Goal: Task Accomplishment & Management: Complete application form

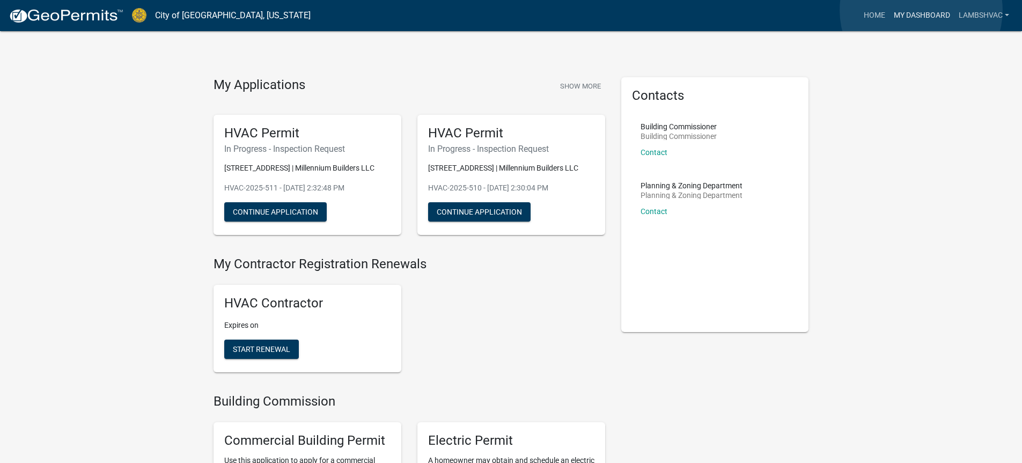
click at [917, 13] on link "My Dashboard" at bounding box center [921, 15] width 65 height 20
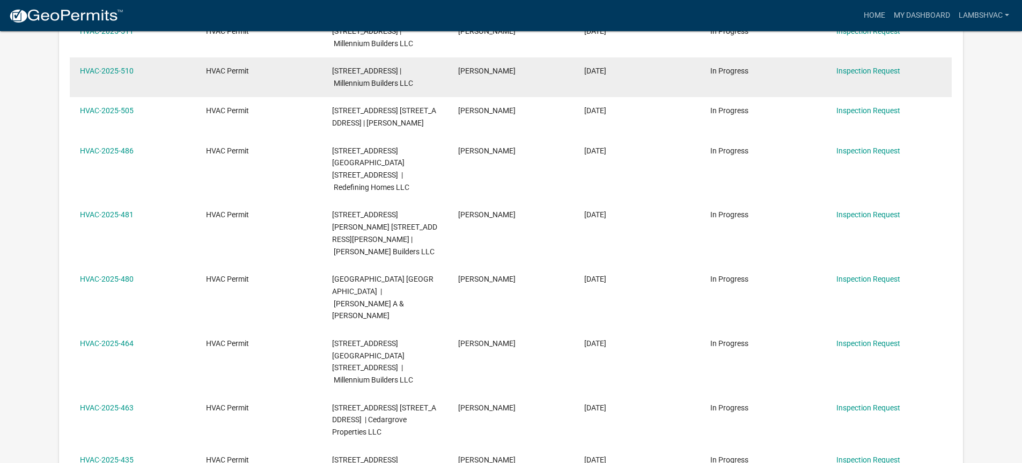
scroll to position [249, 0]
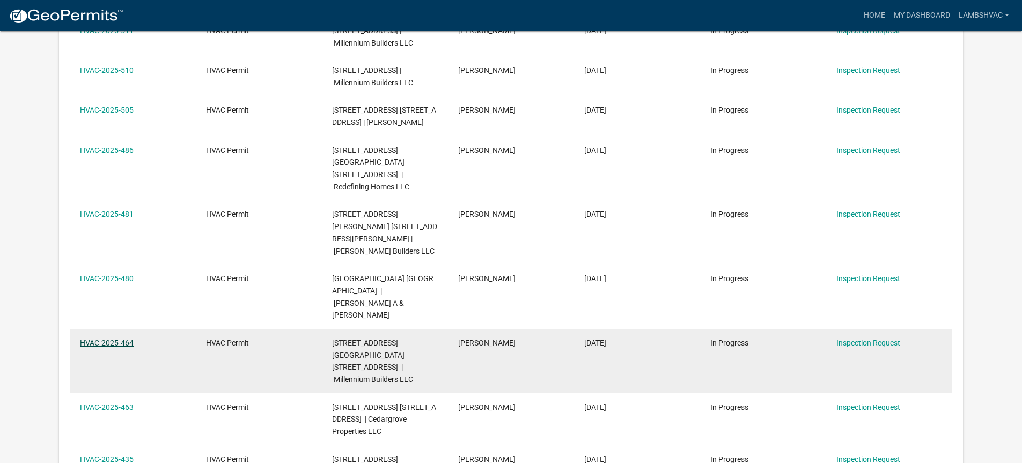
click at [99, 347] on link "HVAC-2025-464" at bounding box center [107, 342] width 54 height 9
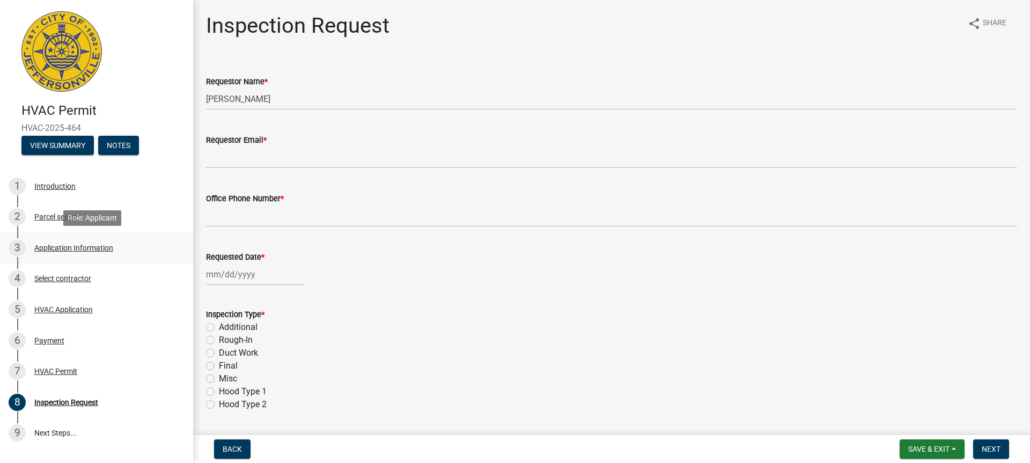
click at [73, 247] on div "Application Information" at bounding box center [73, 248] width 79 height 8
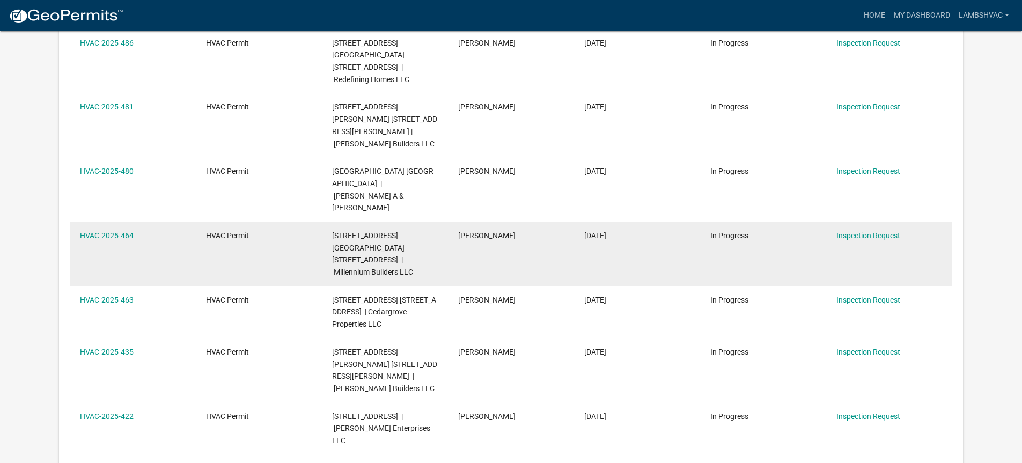
scroll to position [410, 0]
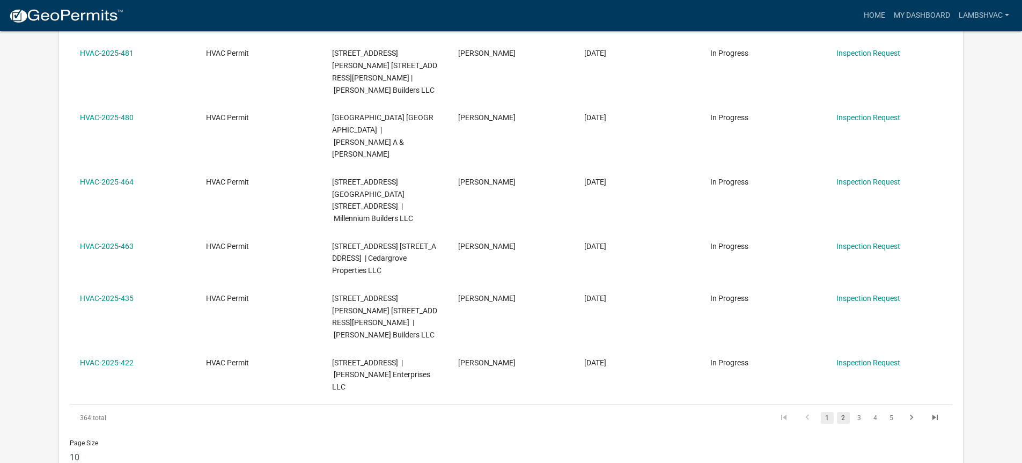
click at [843, 412] on link "2" at bounding box center [843, 418] width 13 height 12
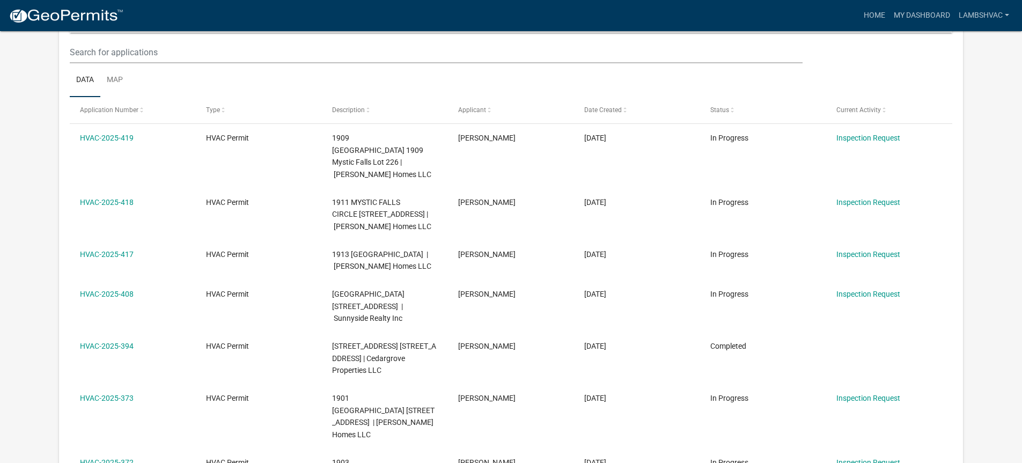
scroll to position [357, 0]
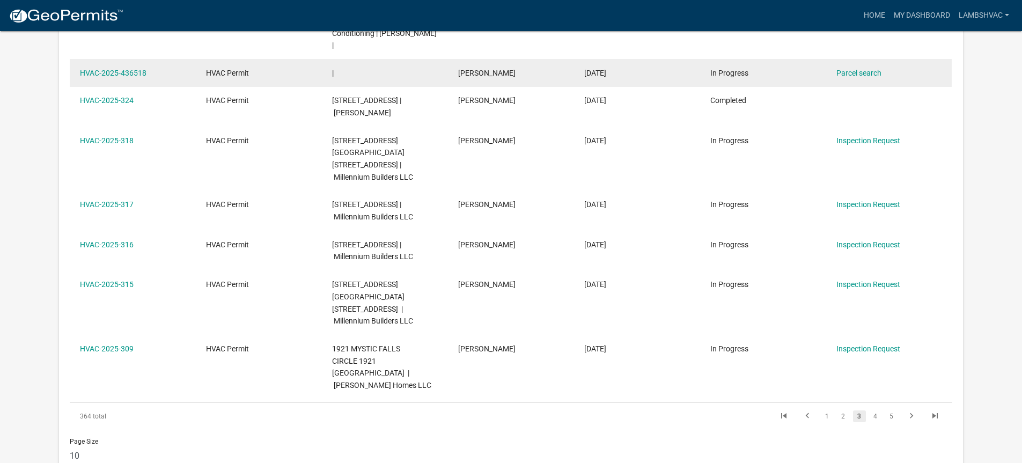
scroll to position [333, 0]
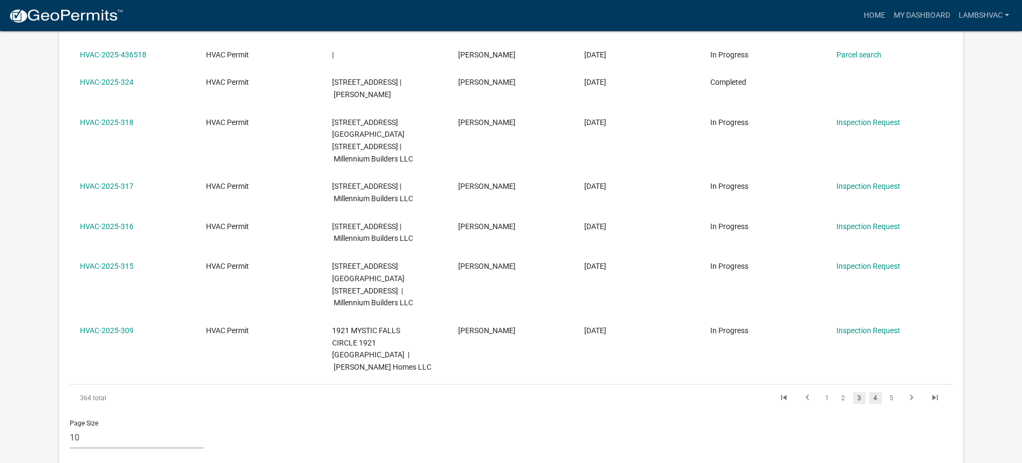
click at [876, 392] on link "4" at bounding box center [875, 398] width 13 height 12
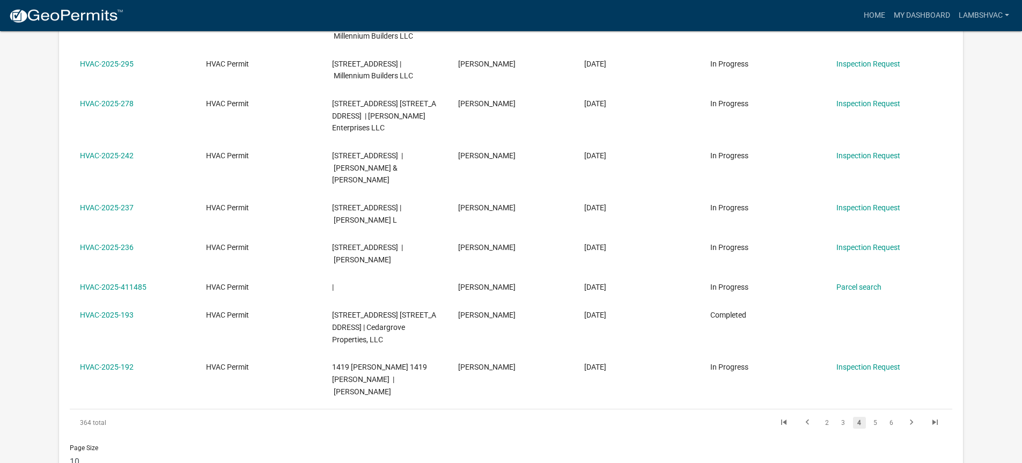
scroll to position [381, 0]
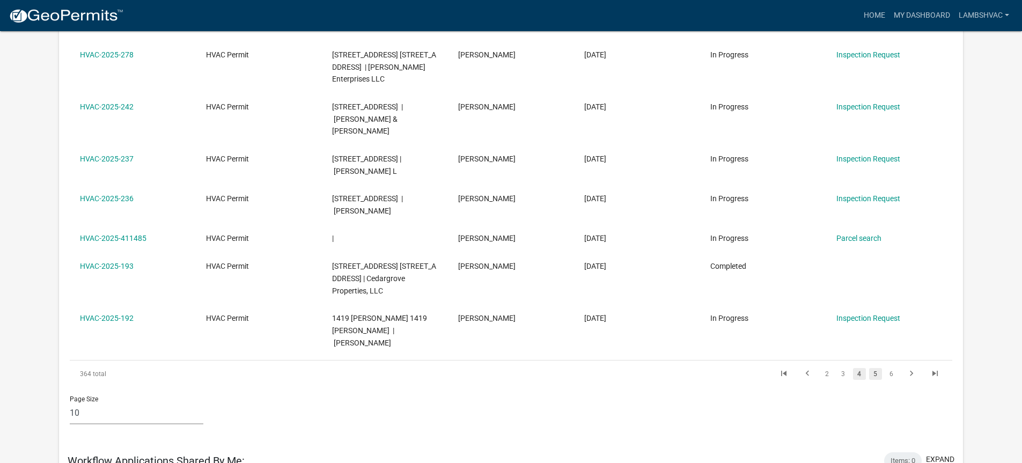
click at [873, 380] on link "5" at bounding box center [875, 374] width 13 height 12
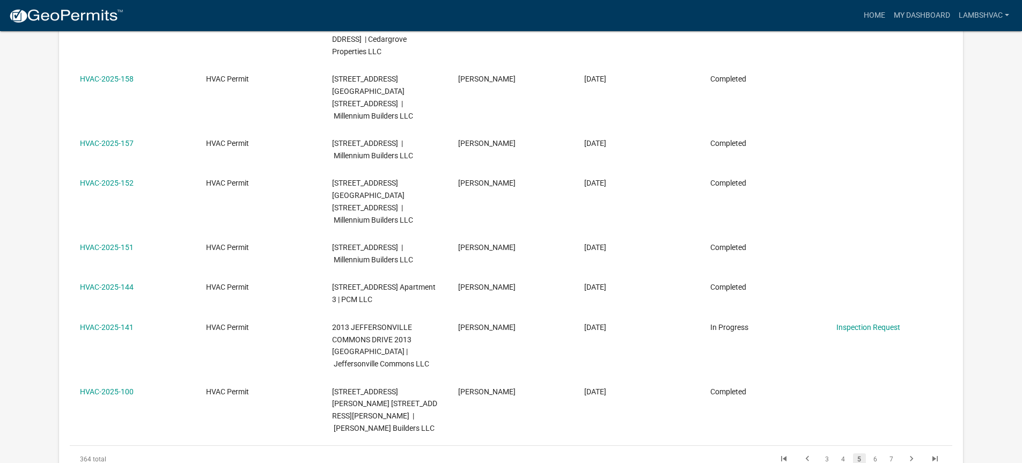
click at [126, 243] on link "HVAC-2025-151" at bounding box center [107, 247] width 54 height 9
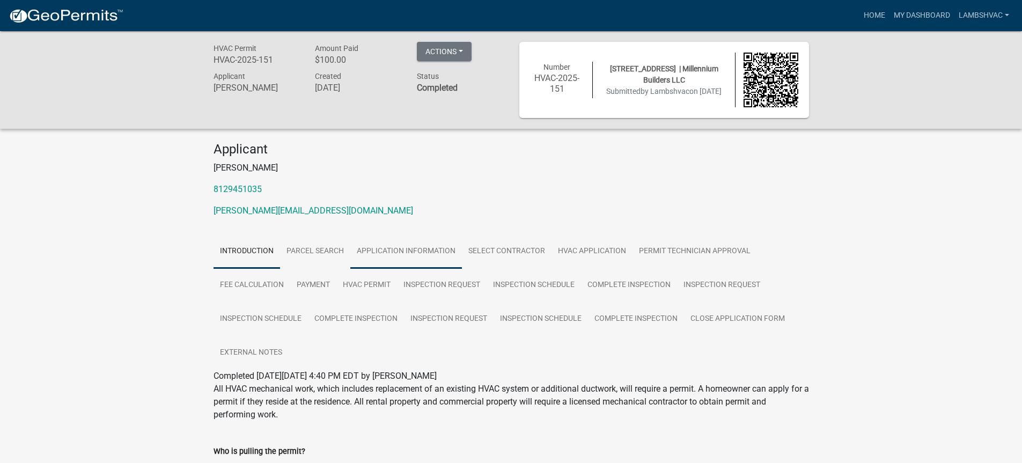
click at [421, 248] on link "Application Information" at bounding box center [406, 251] width 112 height 34
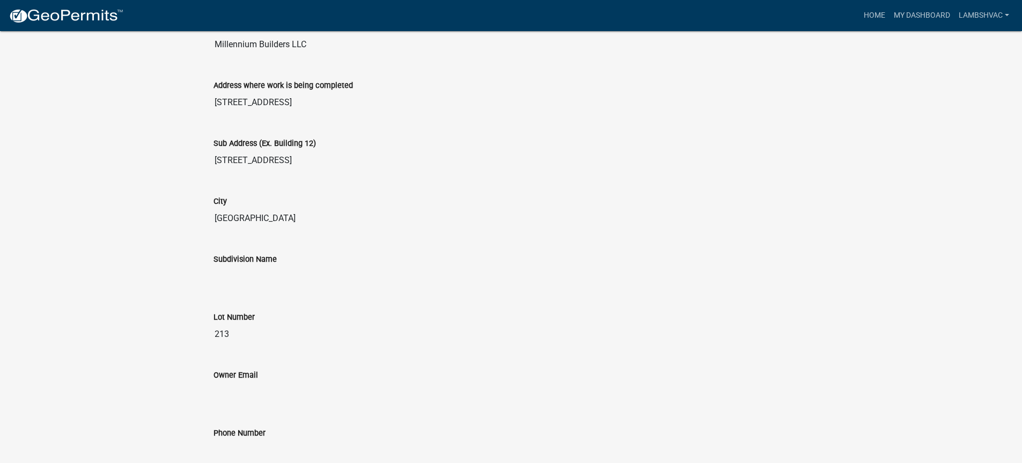
scroll to position [429, 0]
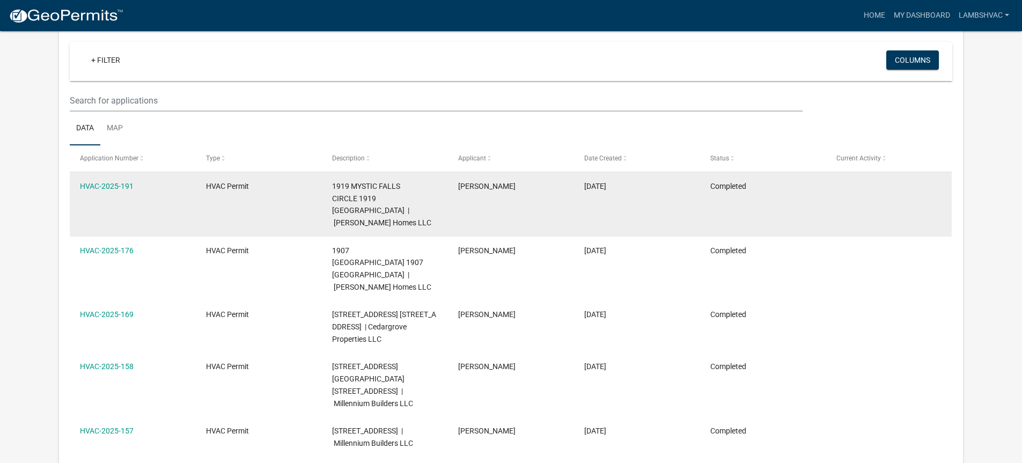
scroll to position [113, 0]
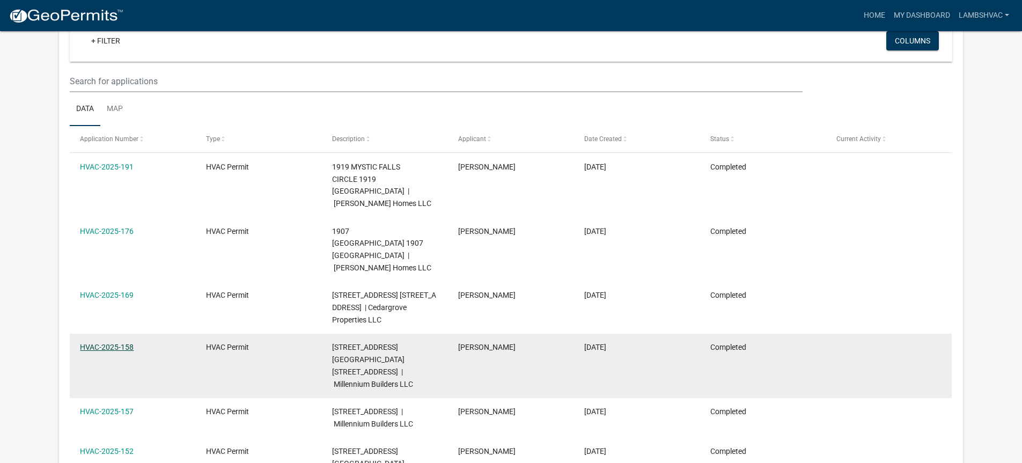
click at [111, 343] on link "HVAC-2025-158" at bounding box center [107, 347] width 54 height 9
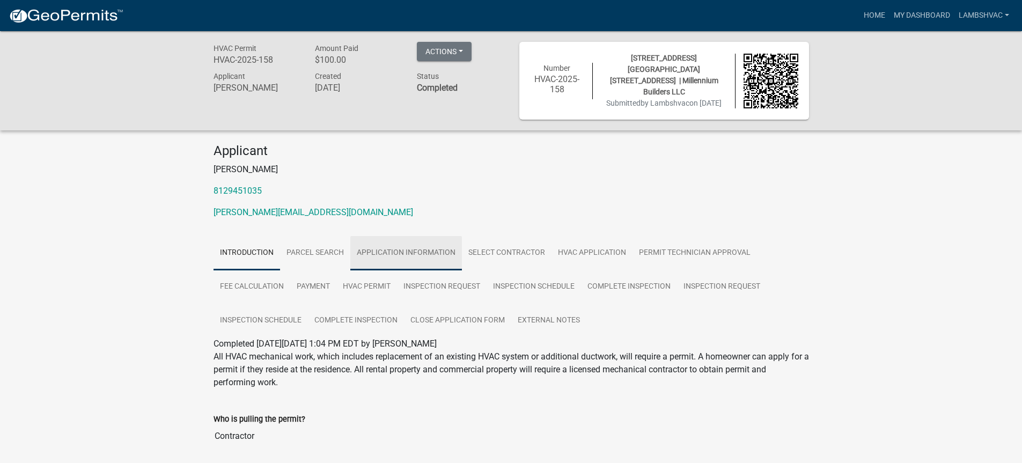
click at [403, 247] on link "Application Information" at bounding box center [406, 253] width 112 height 34
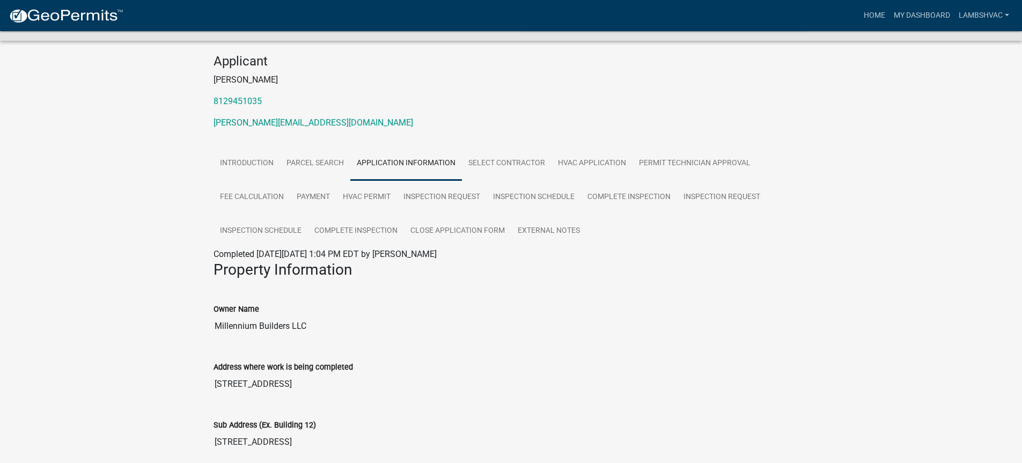
scroll to position [268, 0]
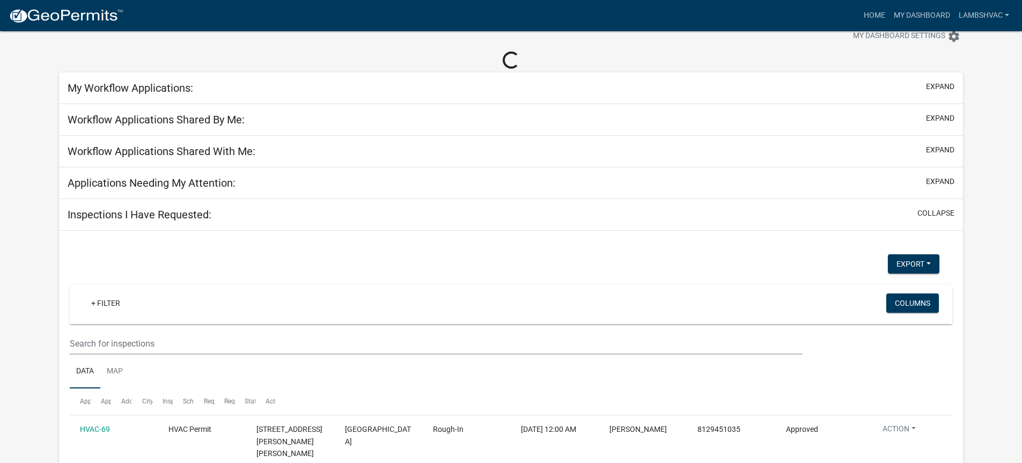
scroll to position [113, 0]
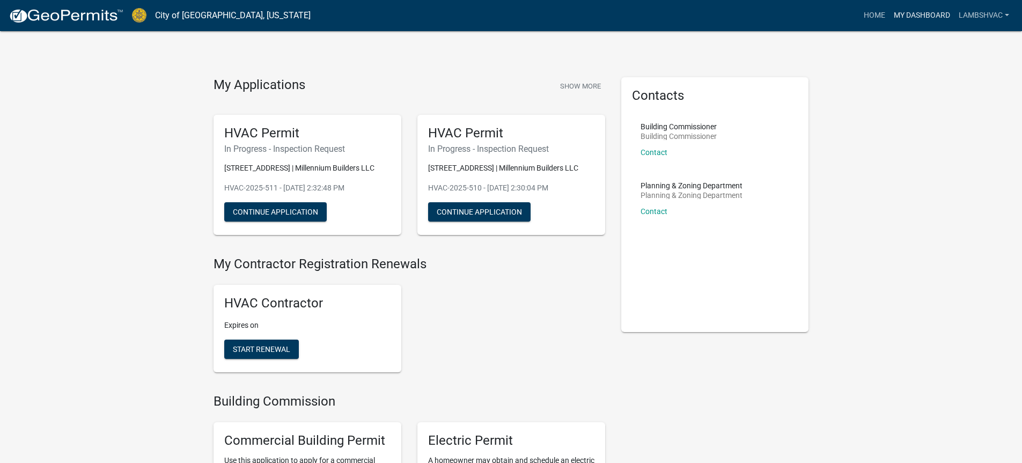
click at [927, 18] on link "My Dashboard" at bounding box center [921, 15] width 65 height 20
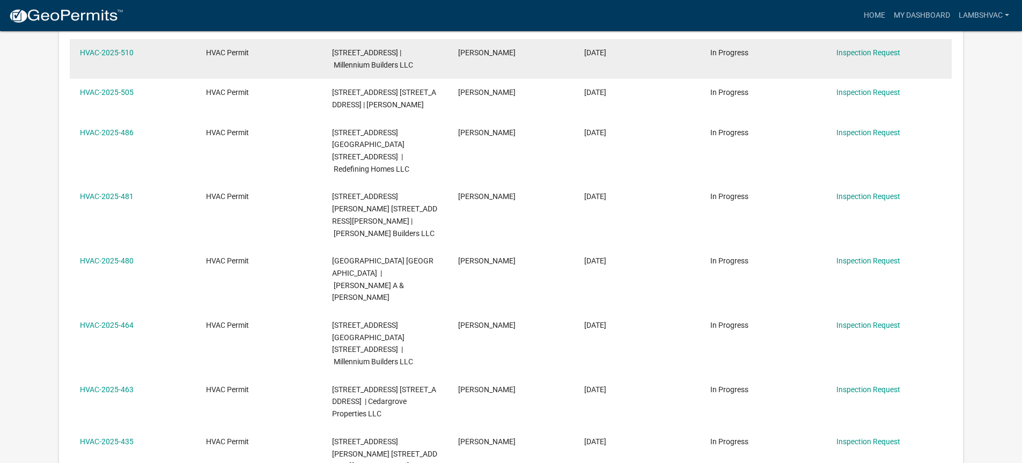
scroll to position [268, 0]
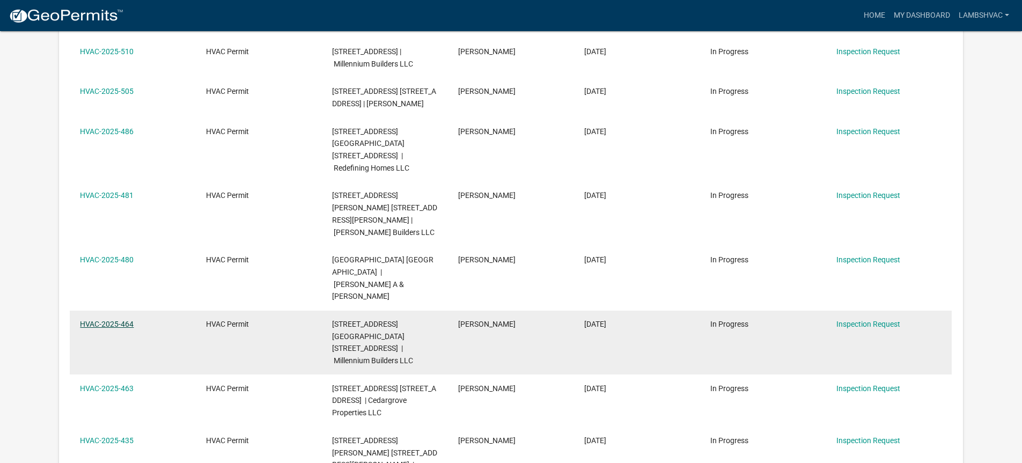
click at [128, 328] on link "HVAC-2025-464" at bounding box center [107, 324] width 54 height 9
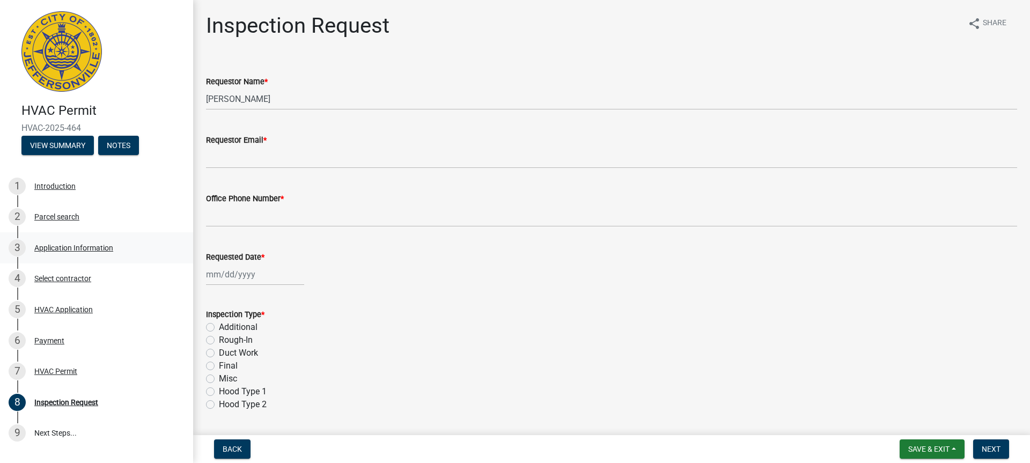
click at [90, 247] on div "Application Information" at bounding box center [73, 248] width 79 height 8
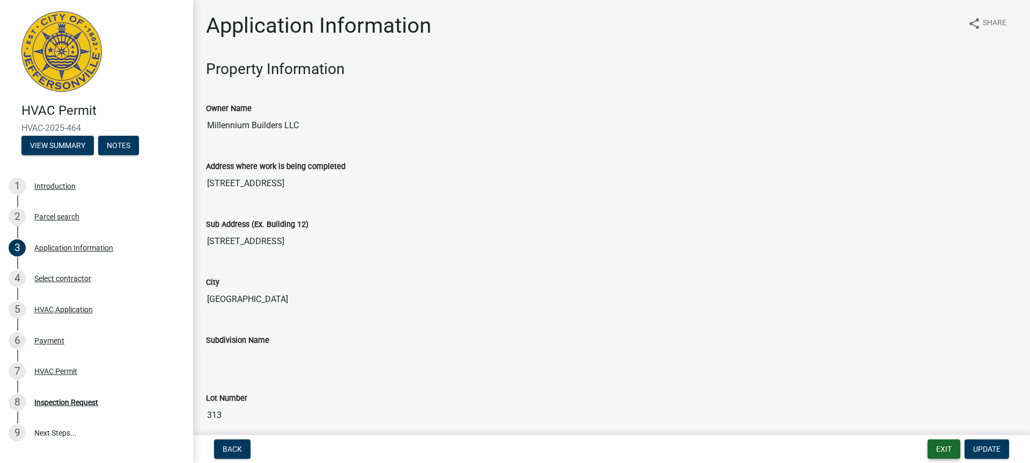
click at [939, 456] on button "Exit" at bounding box center [943, 448] width 33 height 19
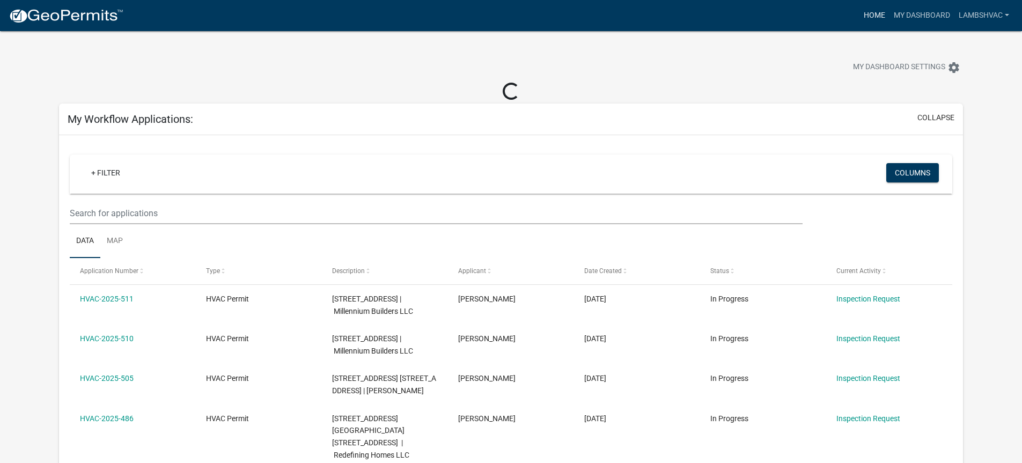
click at [873, 13] on link "Home" at bounding box center [874, 15] width 30 height 20
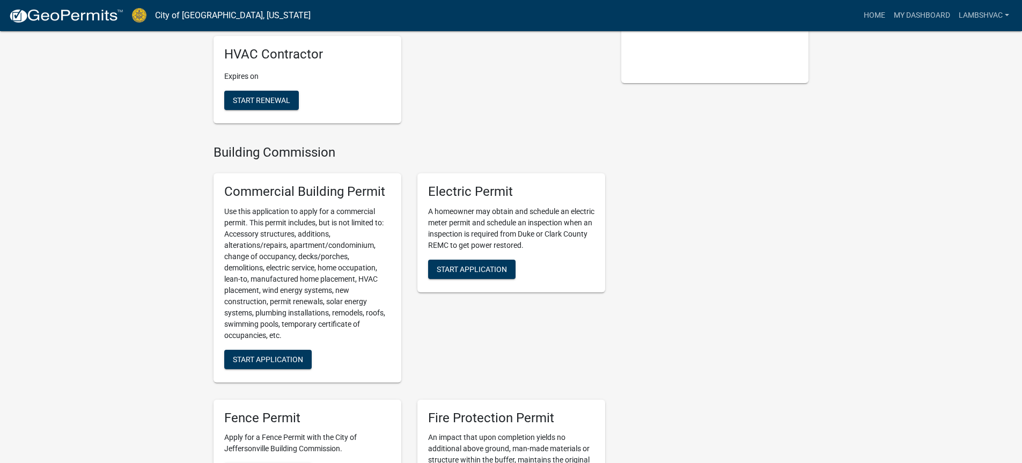
scroll to position [483, 0]
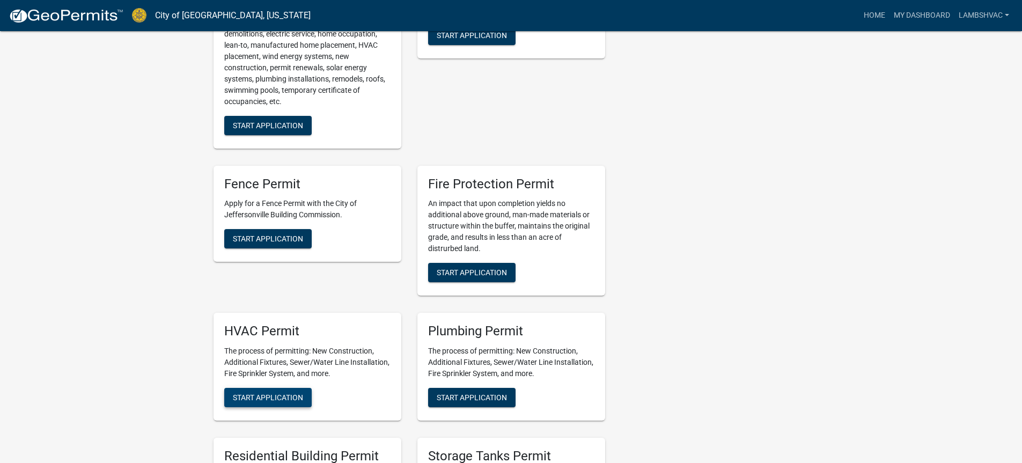
click at [253, 402] on span "Start Application" at bounding box center [268, 397] width 70 height 9
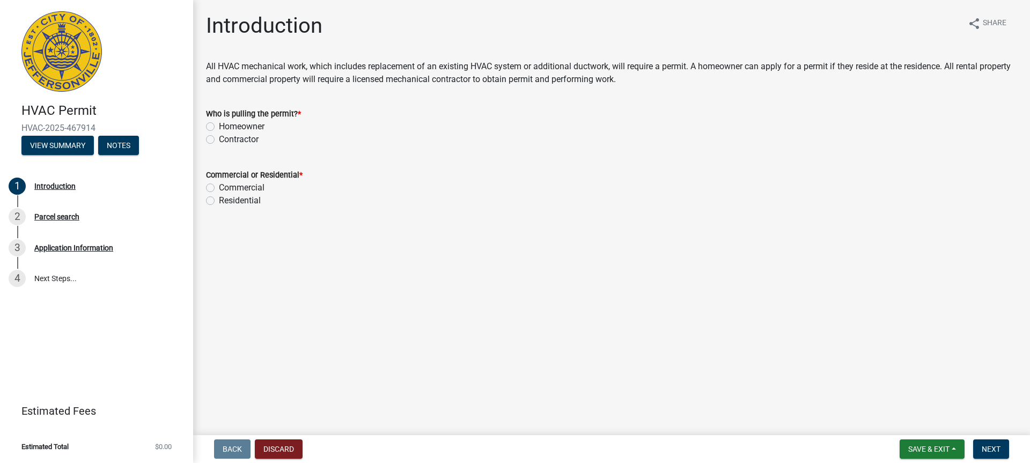
click at [219, 143] on label "Contractor" at bounding box center [239, 139] width 40 height 13
click at [219, 140] on input "Contractor" at bounding box center [222, 136] width 7 height 7
radio input "true"
click at [219, 201] on label "Residential" at bounding box center [240, 200] width 42 height 13
click at [219, 201] on input "Residential" at bounding box center [222, 197] width 7 height 7
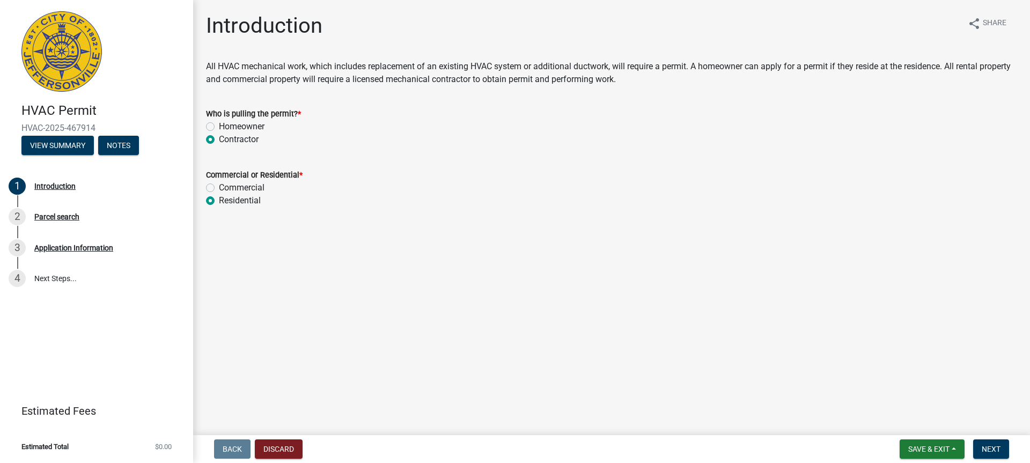
radio input "true"
click at [1004, 453] on button "Next" at bounding box center [991, 448] width 36 height 19
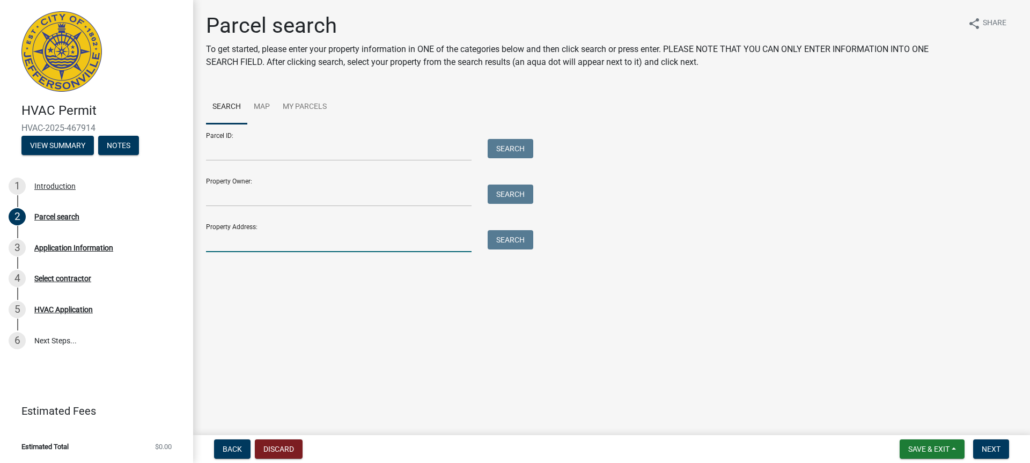
click at [234, 240] on input "Property Address:" at bounding box center [339, 241] width 266 height 22
type input "aster drive"
click at [511, 237] on button "Search" at bounding box center [511, 239] width 46 height 19
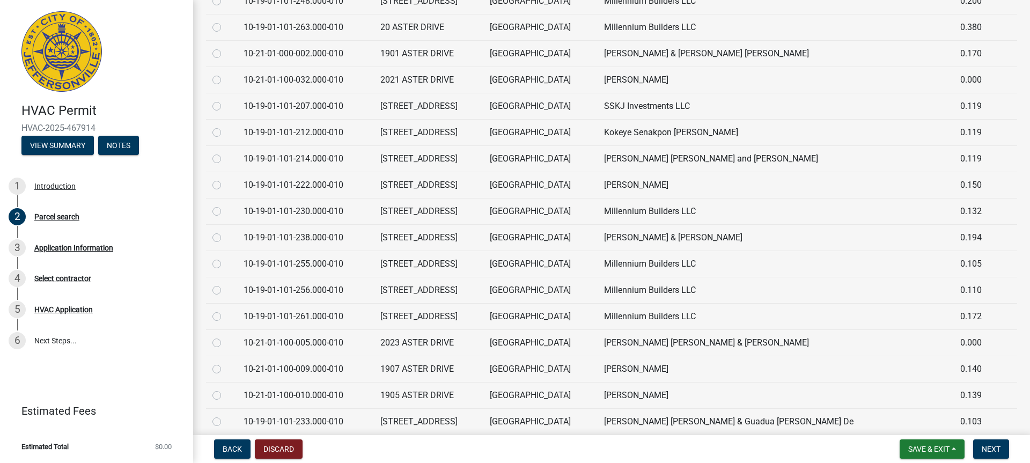
scroll to position [1448, 0]
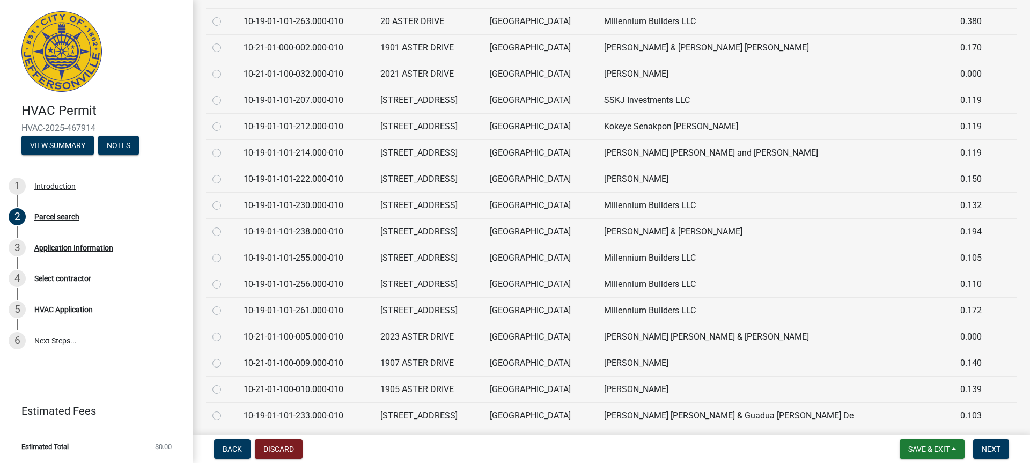
click at [225, 304] on label at bounding box center [225, 304] width 0 height 0
click at [225, 311] on input "radio" at bounding box center [228, 307] width 7 height 7
radio input "true"
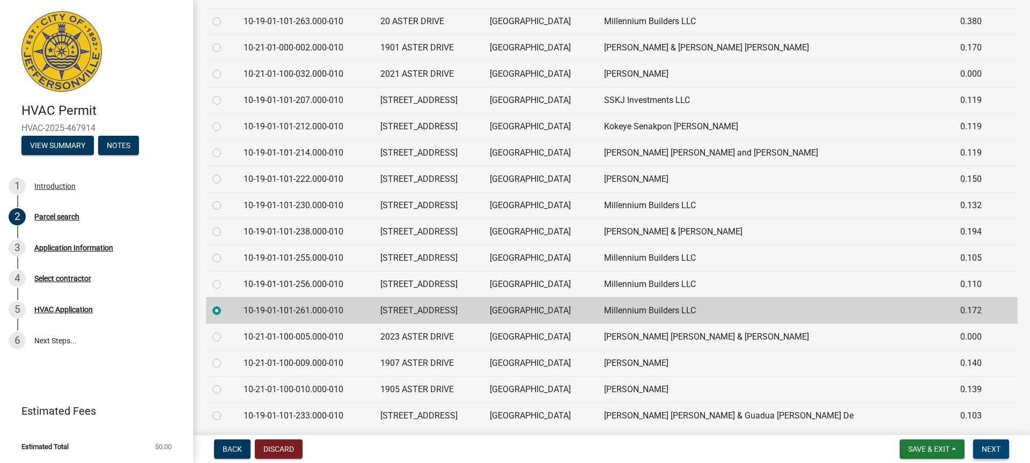
click at [992, 441] on button "Next" at bounding box center [991, 448] width 36 height 19
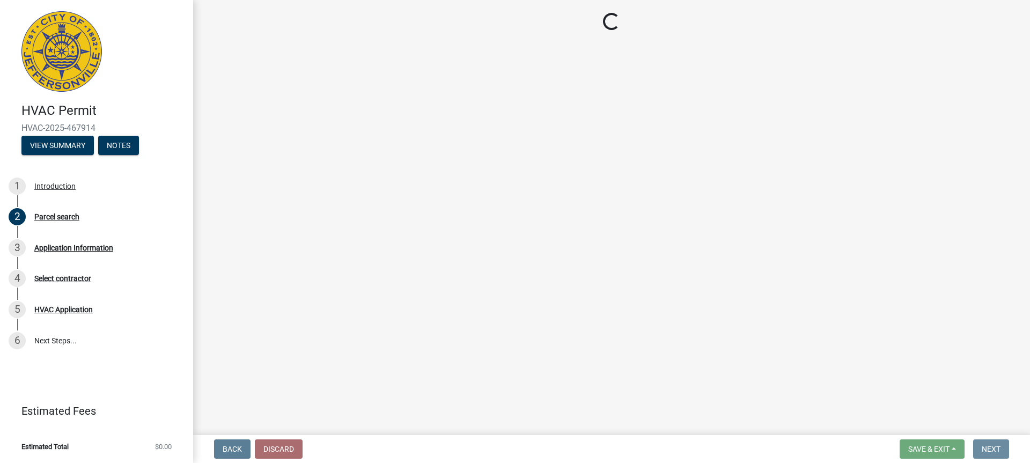
scroll to position [0, 0]
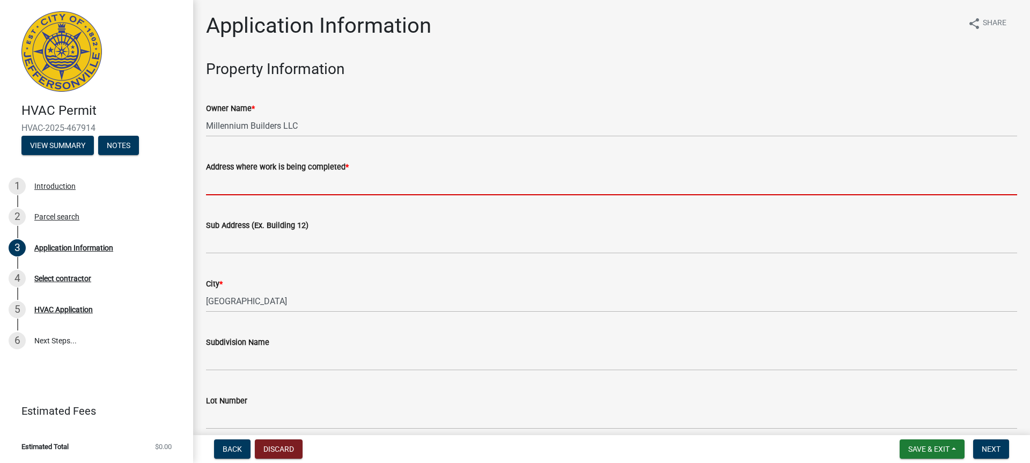
click at [231, 189] on input "Address where work is being completed *" at bounding box center [611, 184] width 811 height 22
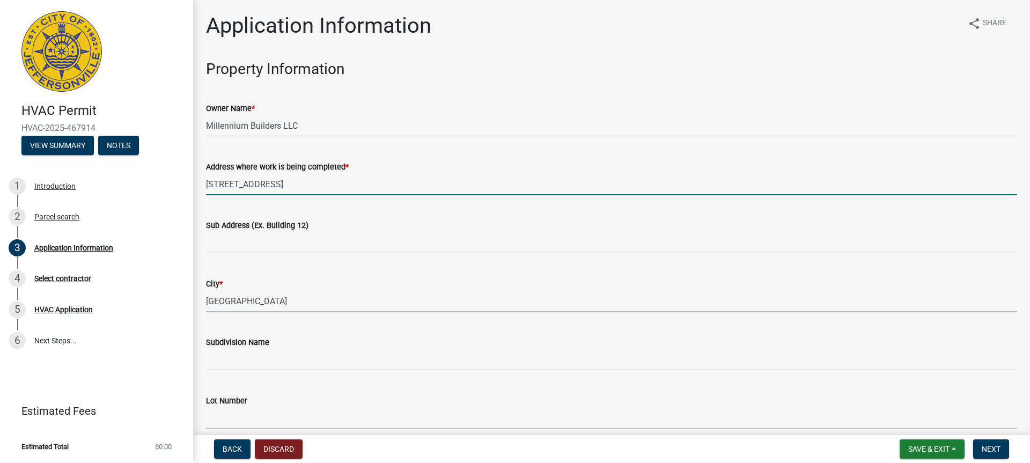
type input "[STREET_ADDRESS]"
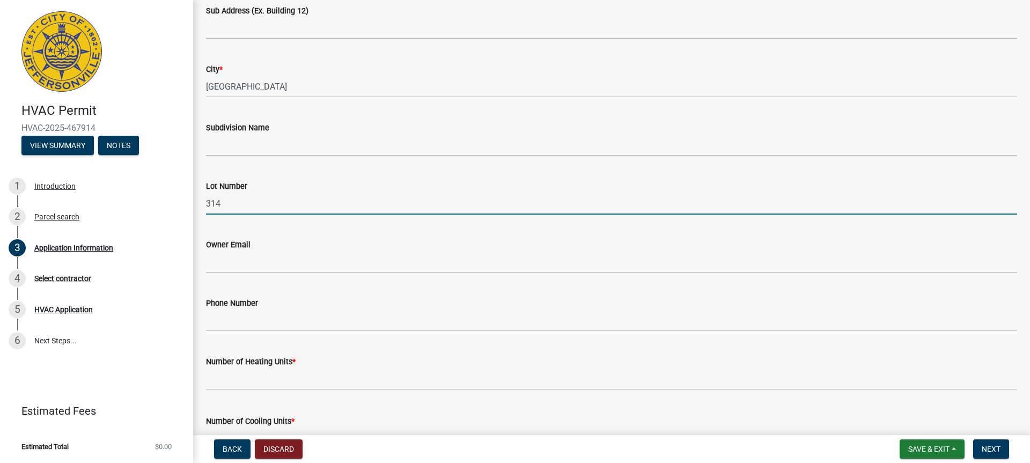
scroll to position [322, 0]
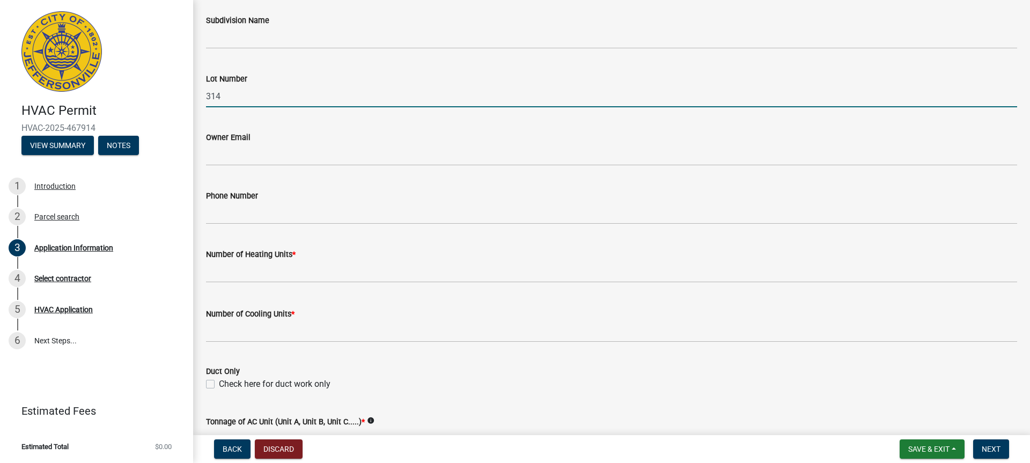
type input "314"
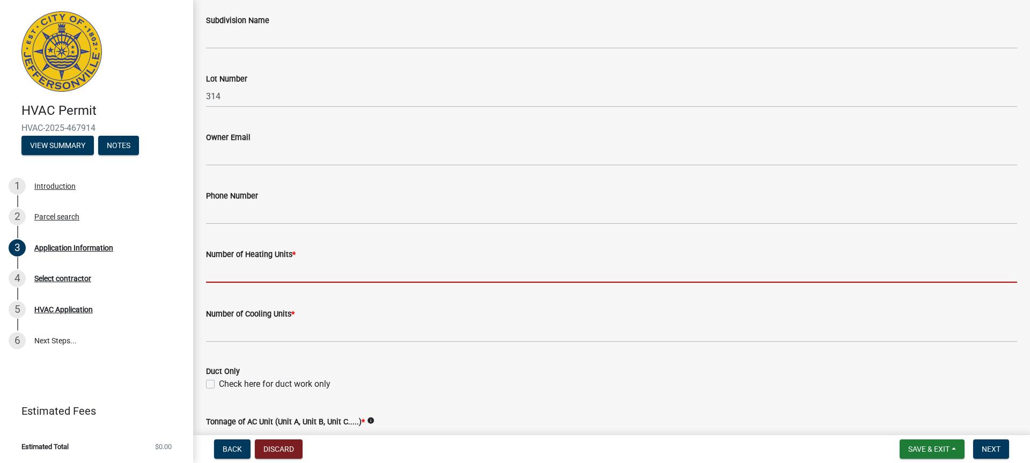
click at [248, 277] on input "text" at bounding box center [611, 272] width 811 height 22
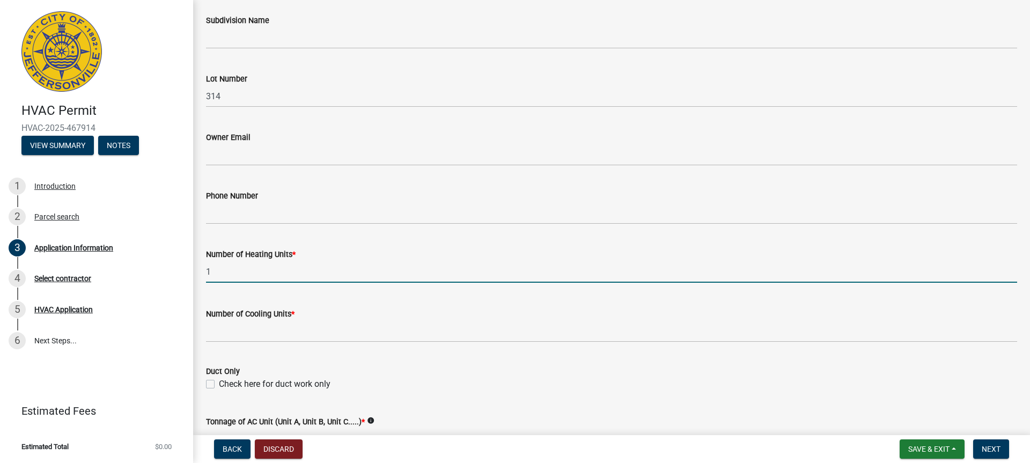
type input "1"
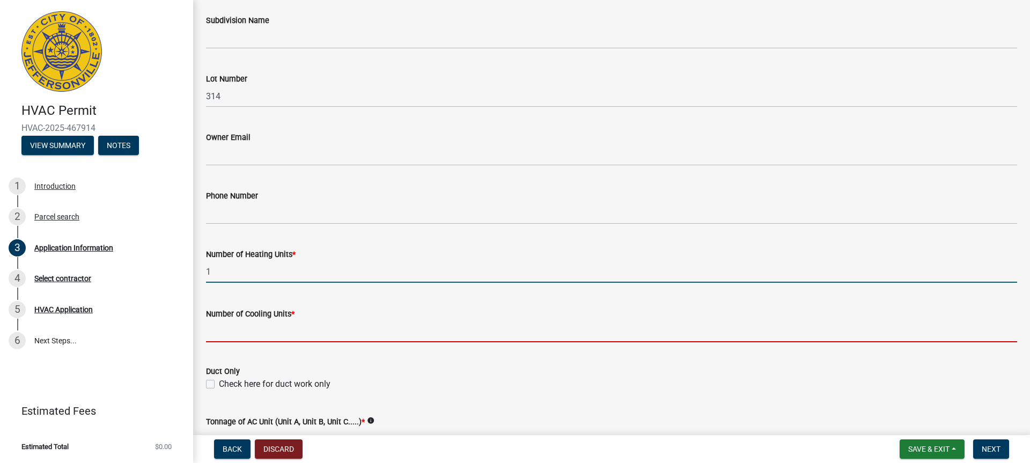
click at [231, 333] on input "text" at bounding box center [611, 331] width 811 height 22
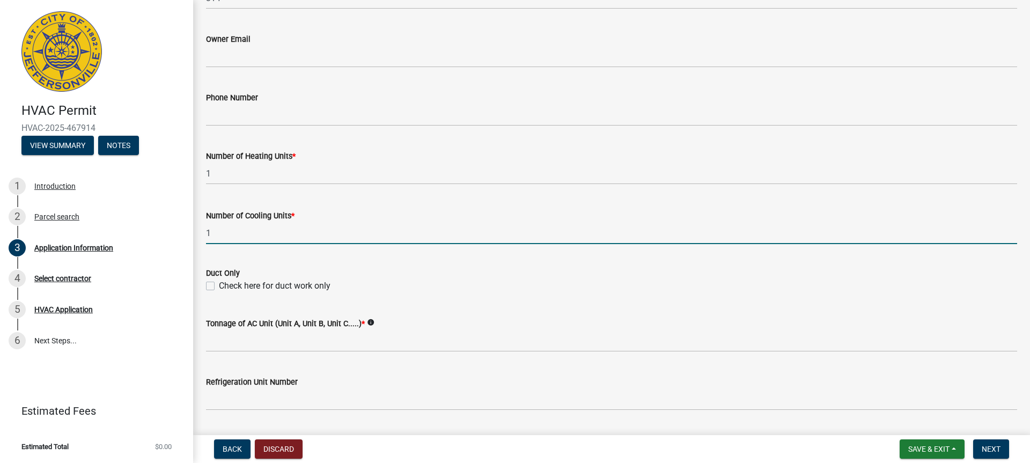
scroll to position [429, 0]
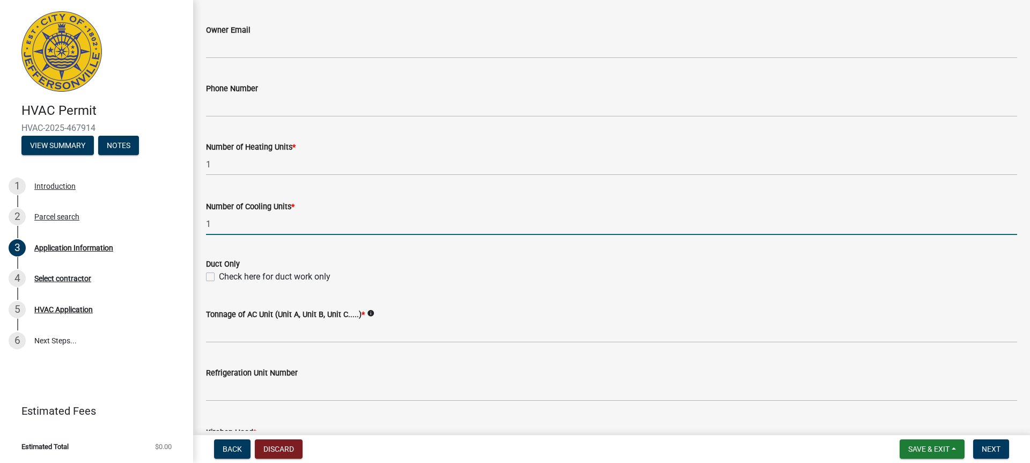
type input "1"
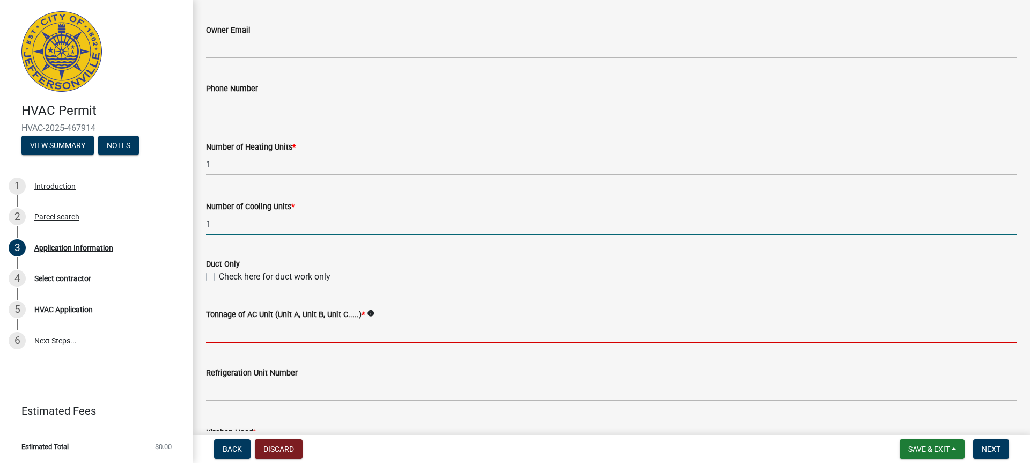
click at [235, 332] on input "Tonnage of AC Unit (Unit A, Unit B, Unit C.....) *" at bounding box center [611, 332] width 811 height 22
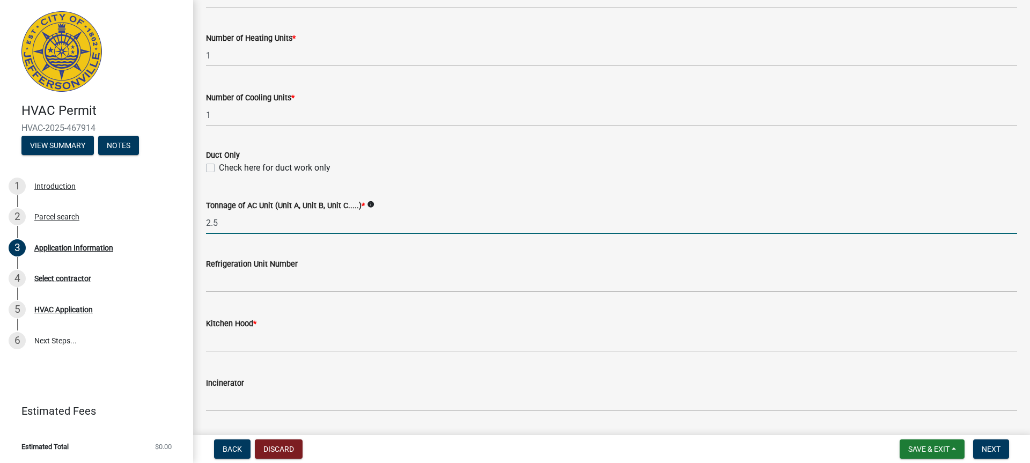
scroll to position [590, 0]
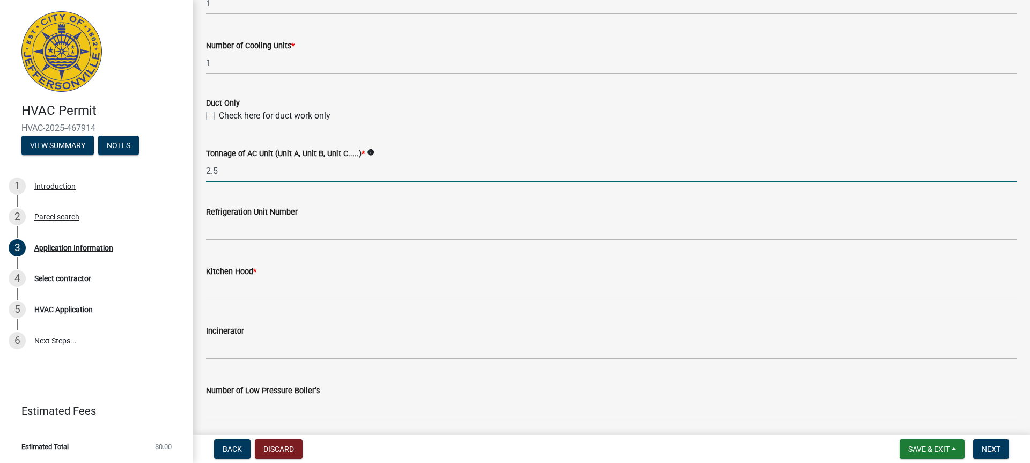
type input "2.5"
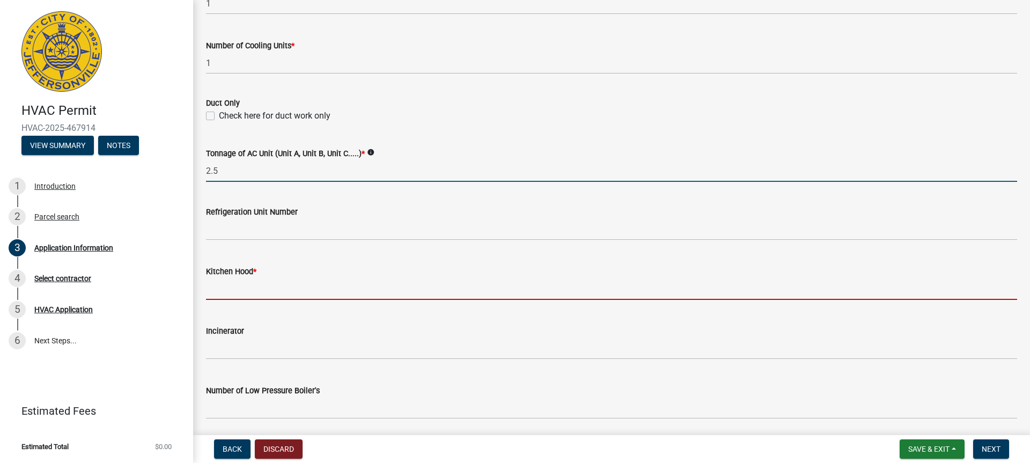
click at [235, 291] on input "text" at bounding box center [611, 289] width 811 height 22
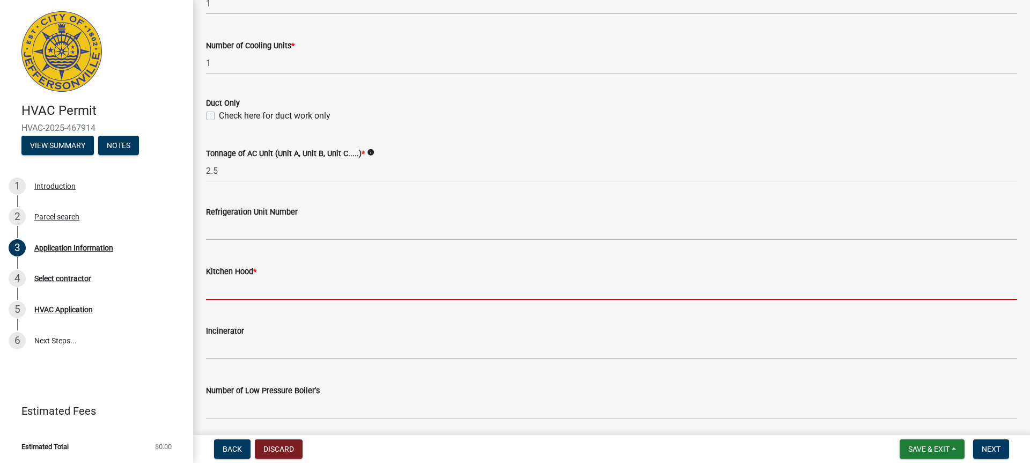
type input "0"
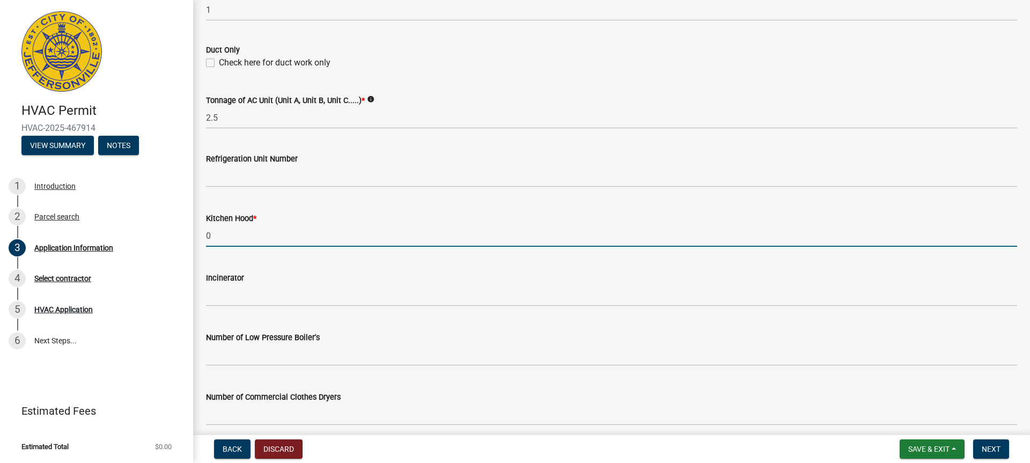
scroll to position [748, 0]
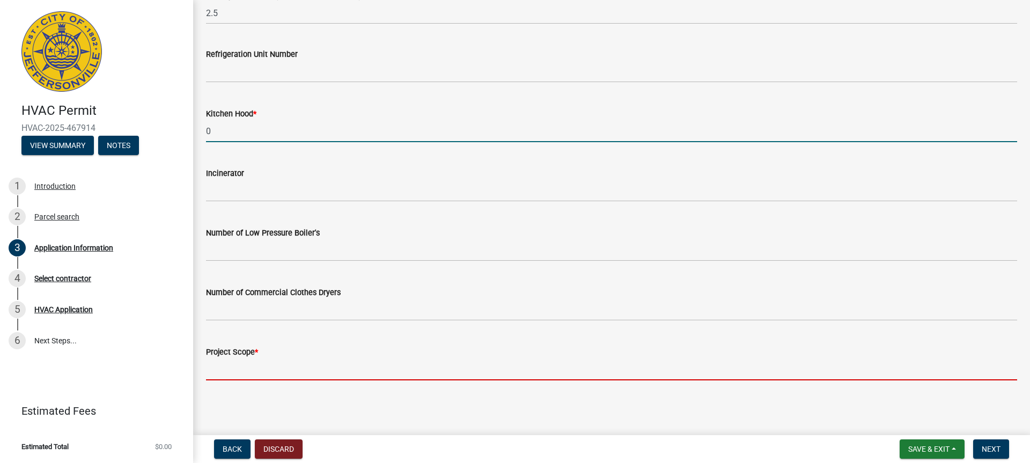
click at [253, 372] on input "Project Scope *" at bounding box center [611, 369] width 811 height 22
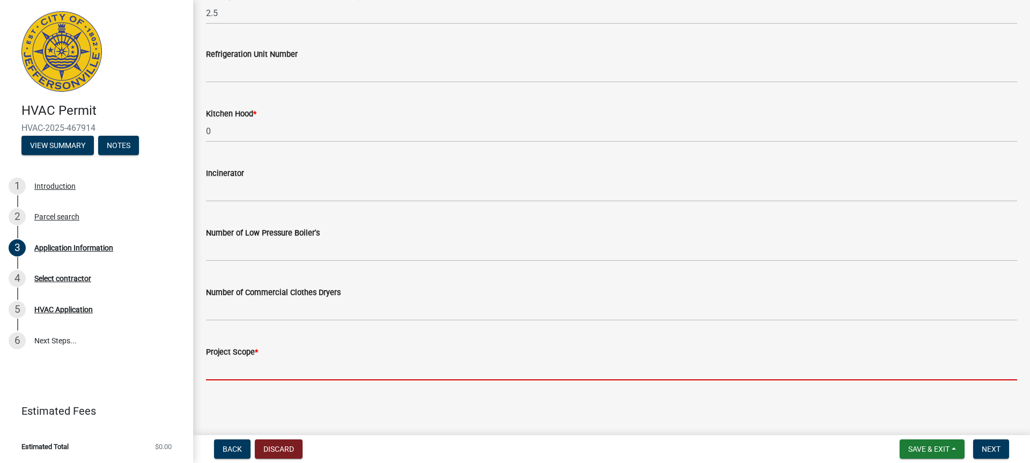
type input "New construction hvac install"
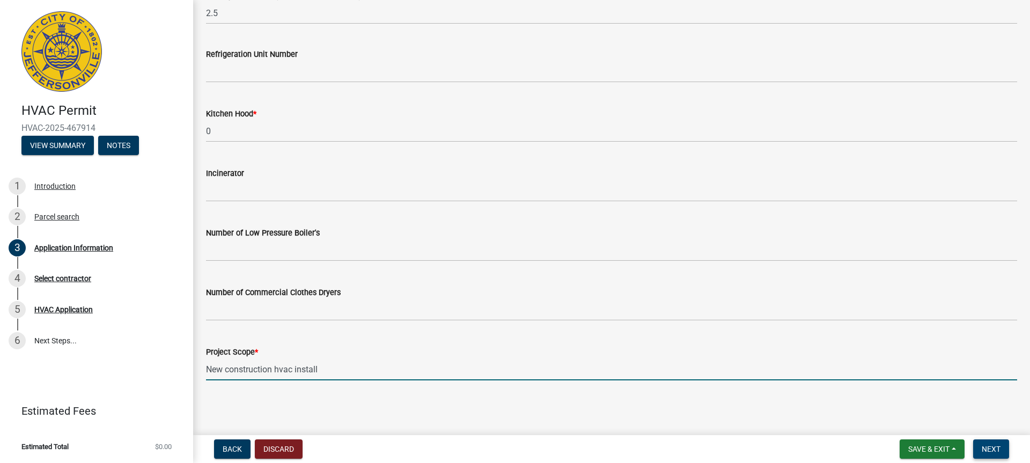
click at [1002, 452] on button "Next" at bounding box center [991, 448] width 36 height 19
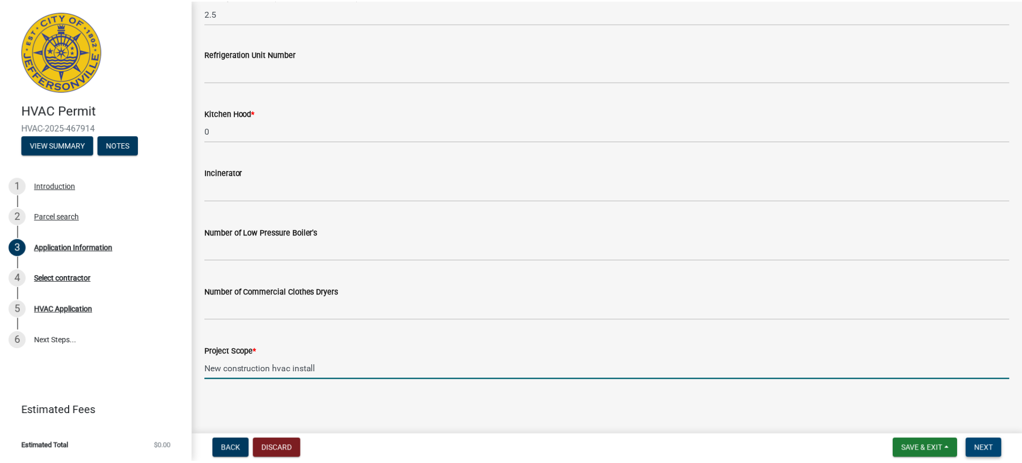
scroll to position [0, 0]
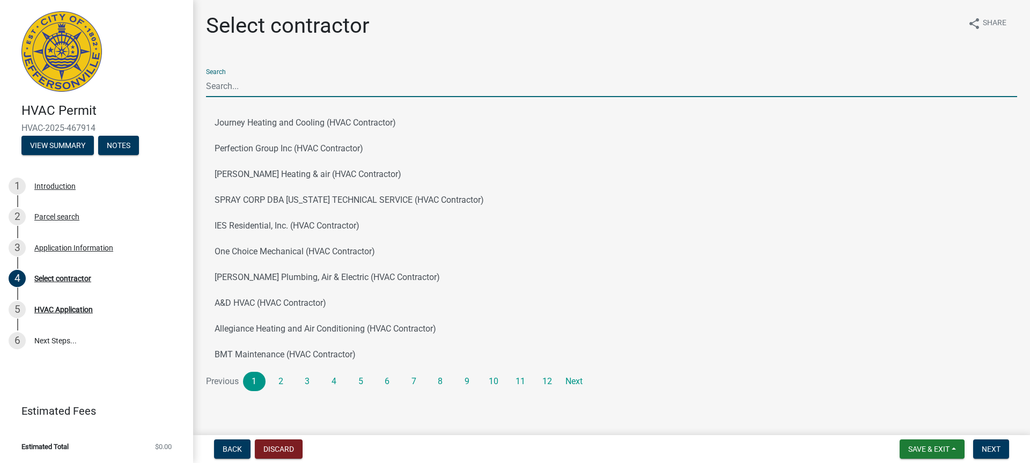
click at [248, 84] on input "Search" at bounding box center [611, 86] width 811 height 22
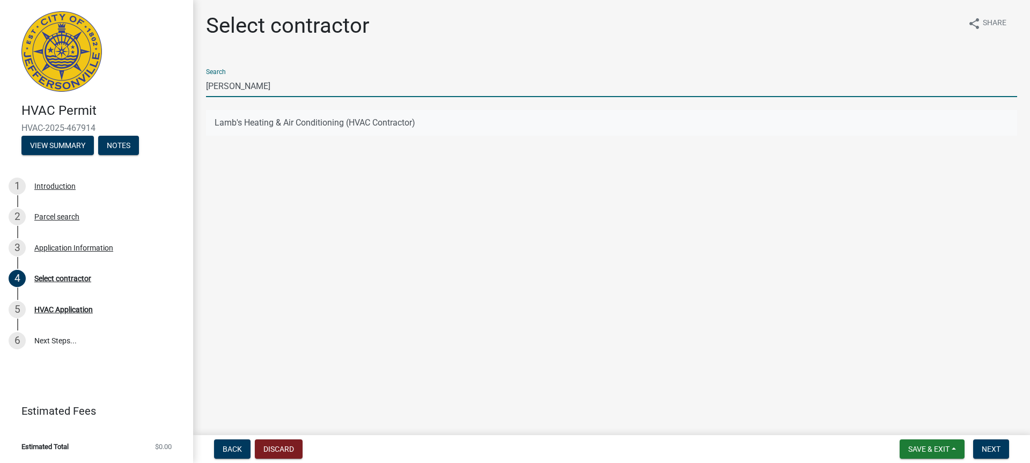
type input "[PERSON_NAME]"
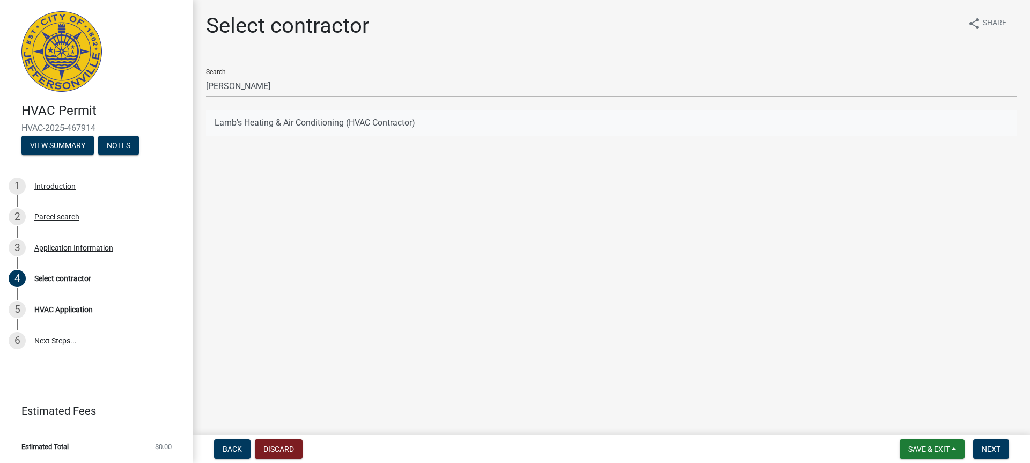
click at [245, 121] on button "Lamb's Heating & Air Conditioning (HVAC Contractor)" at bounding box center [611, 123] width 811 height 26
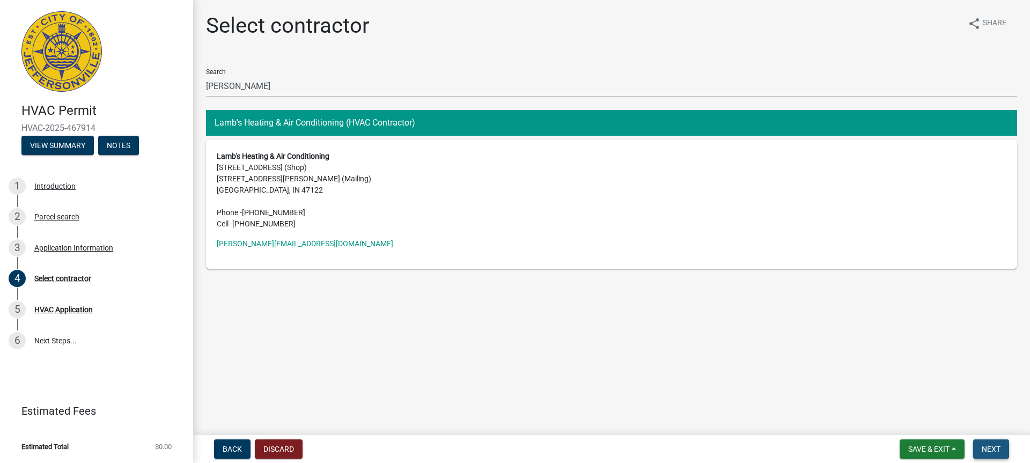
click at [985, 452] on span "Next" at bounding box center [991, 449] width 19 height 9
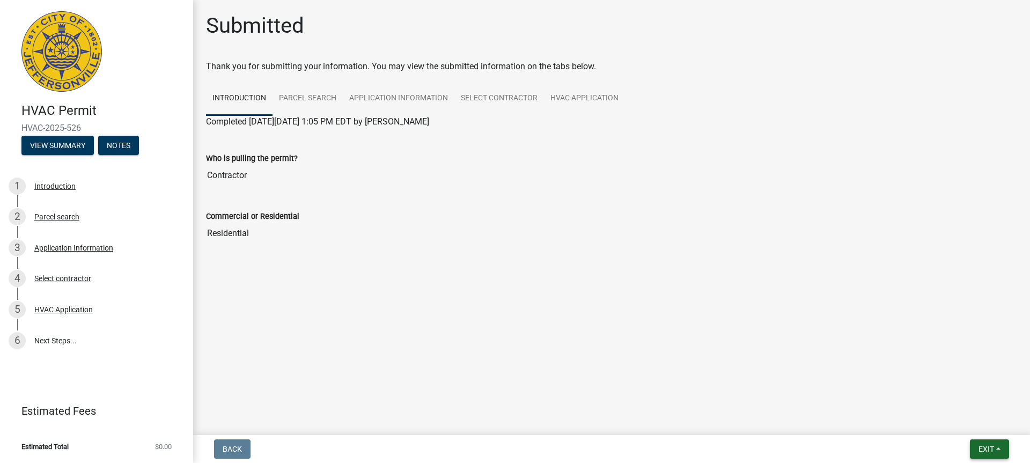
click at [987, 451] on span "Exit" at bounding box center [986, 449] width 16 height 9
click at [955, 422] on button "Save & Exit" at bounding box center [966, 421] width 86 height 26
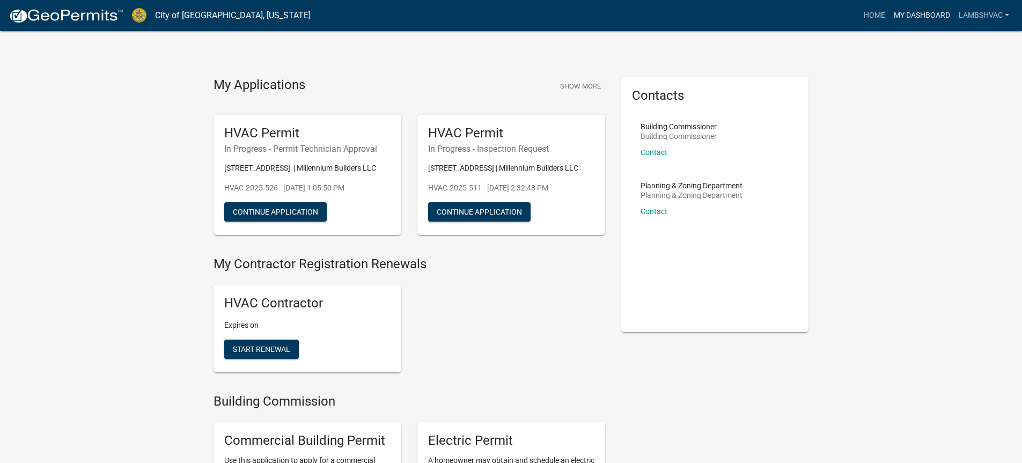
click at [906, 11] on link "My Dashboard" at bounding box center [921, 15] width 65 height 20
click at [936, 18] on link "My Dashboard" at bounding box center [921, 15] width 65 height 20
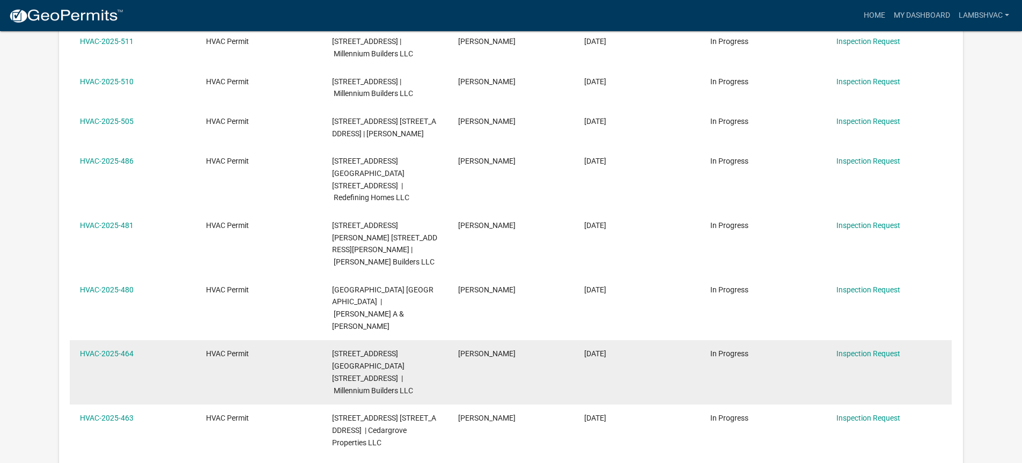
scroll to position [303, 0]
